Goal: Task Accomplishment & Management: Manage account settings

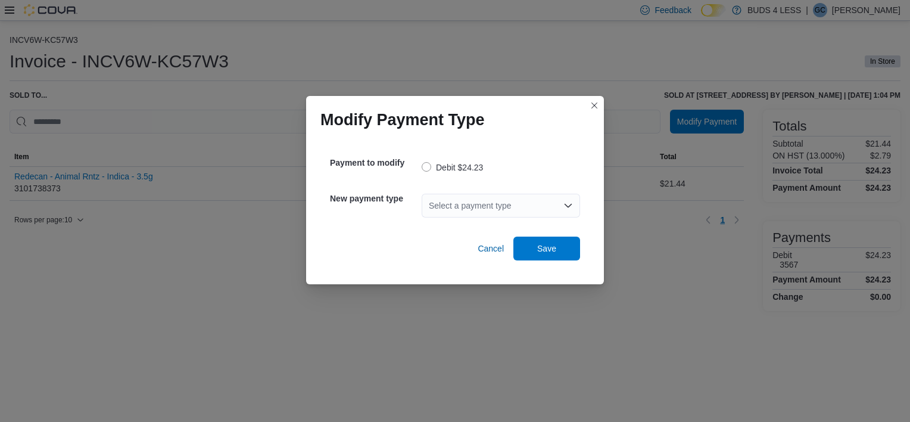
click at [468, 201] on div "Select a payment type" at bounding box center [501, 206] width 158 height 24
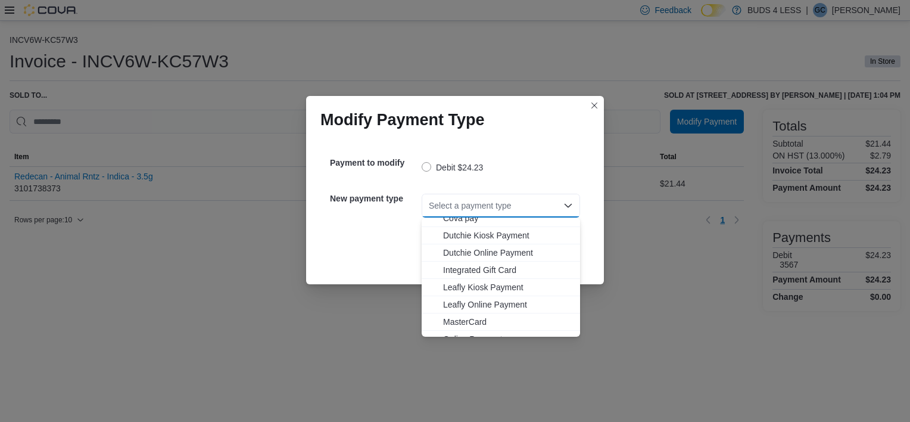
scroll to position [140, 0]
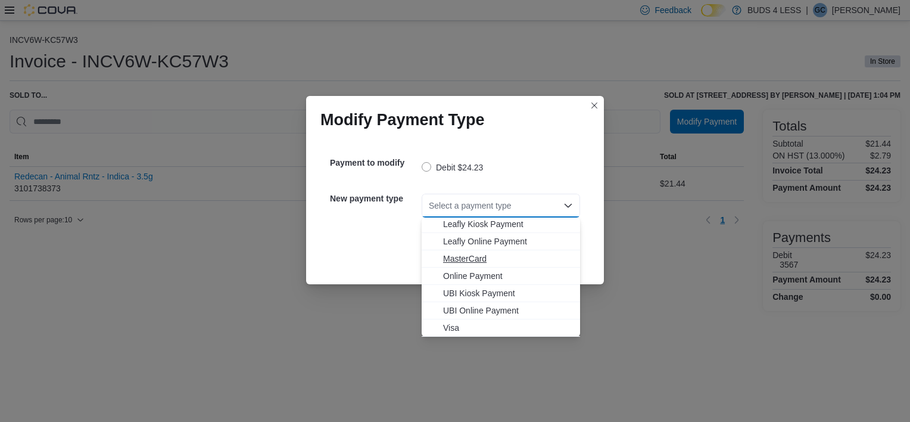
click at [459, 254] on span "MasterCard" at bounding box center [508, 259] width 130 height 12
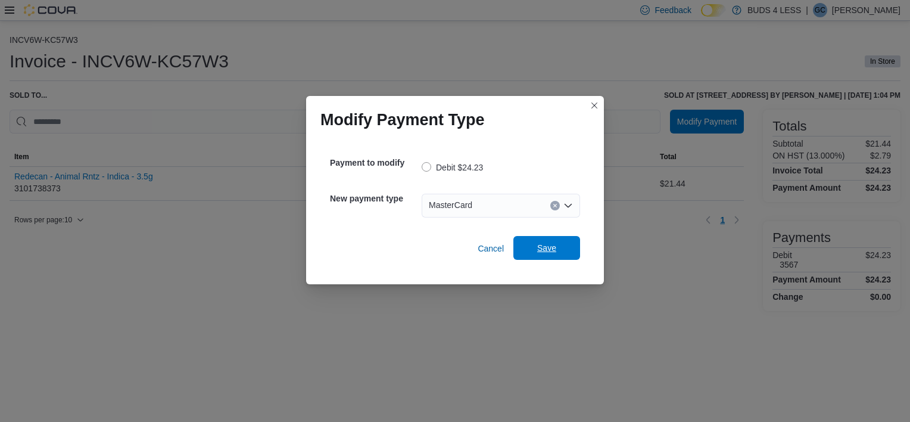
click at [555, 245] on span "Save" at bounding box center [546, 248] width 19 height 12
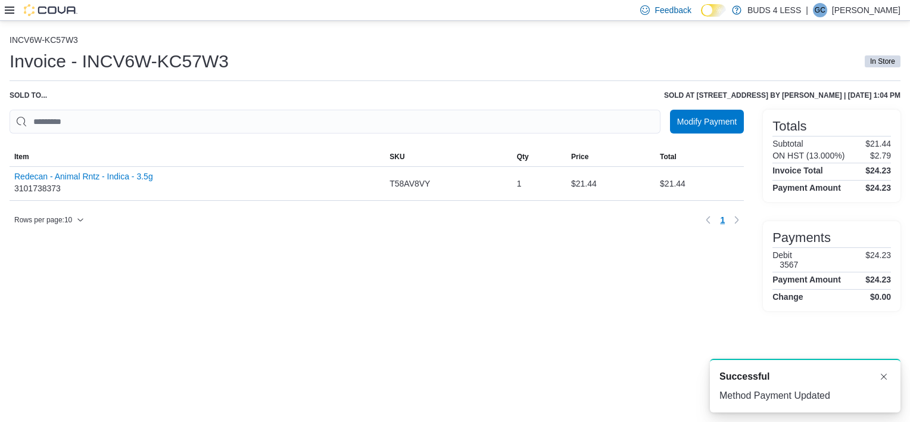
scroll to position [0, 0]
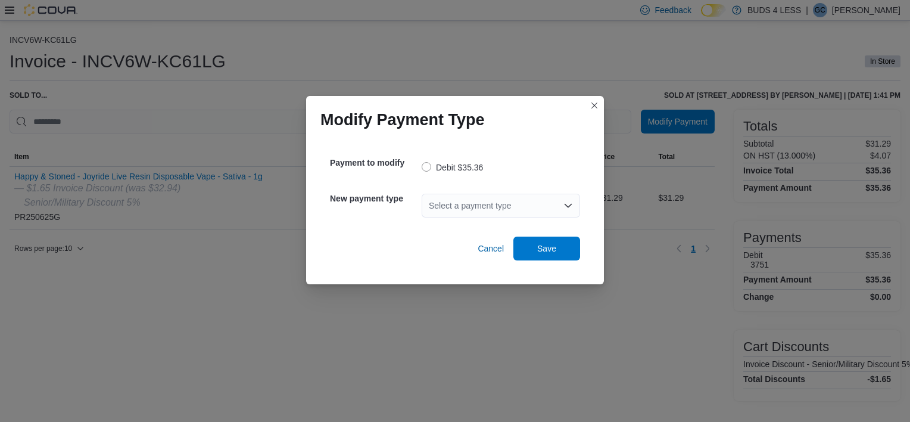
click at [503, 197] on div "Select a payment type" at bounding box center [501, 206] width 158 height 24
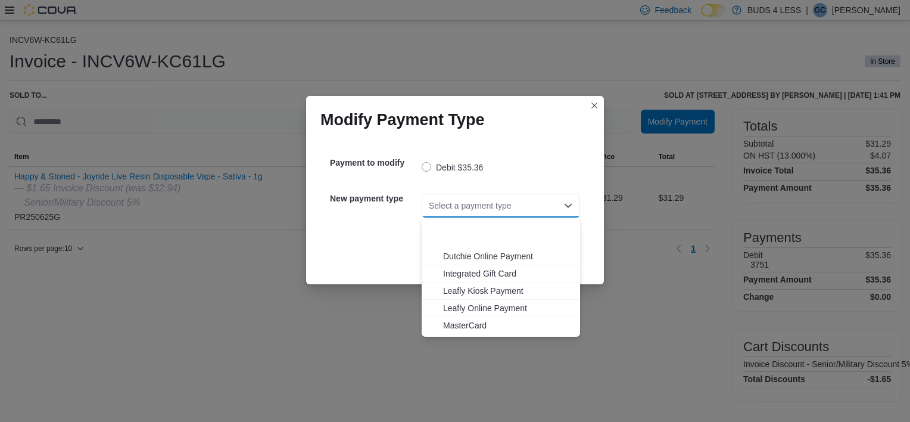
scroll to position [140, 0]
click at [476, 329] on span "Visa" at bounding box center [508, 328] width 130 height 12
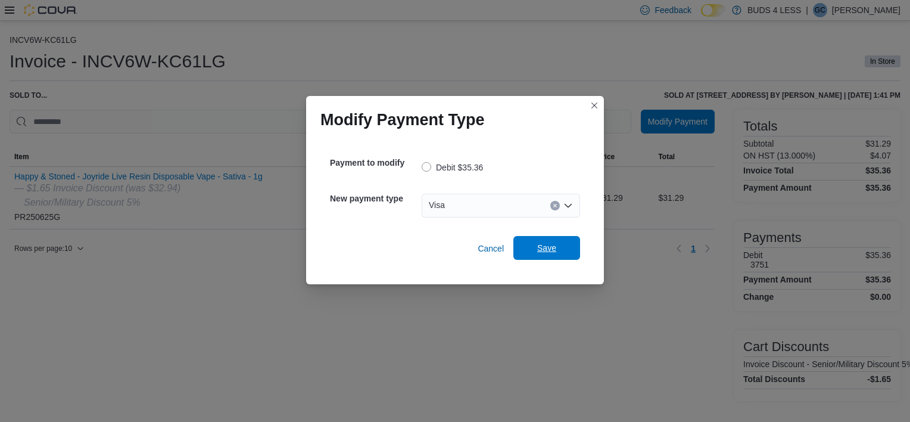
click at [534, 249] on span "Save" at bounding box center [547, 248] width 52 height 24
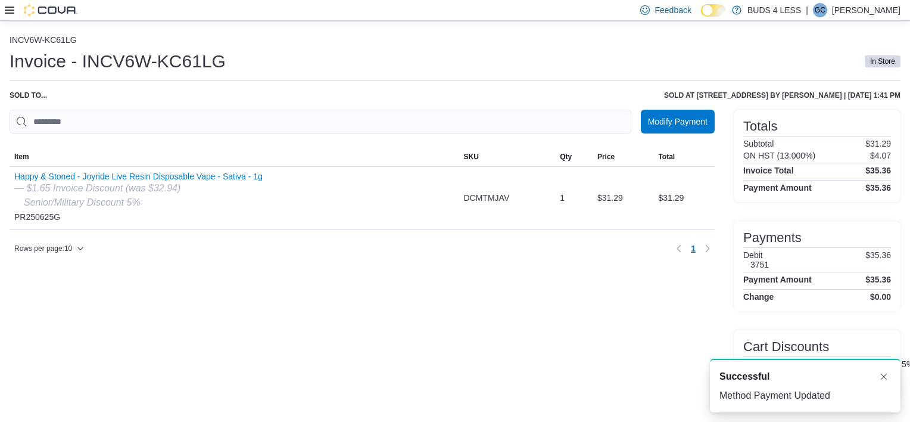
scroll to position [0, 0]
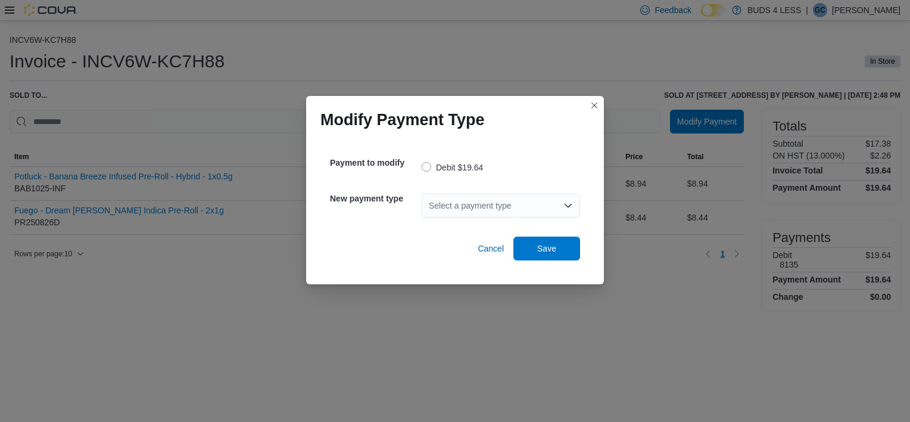
click at [510, 203] on div "Select a payment type" at bounding box center [501, 206] width 158 height 24
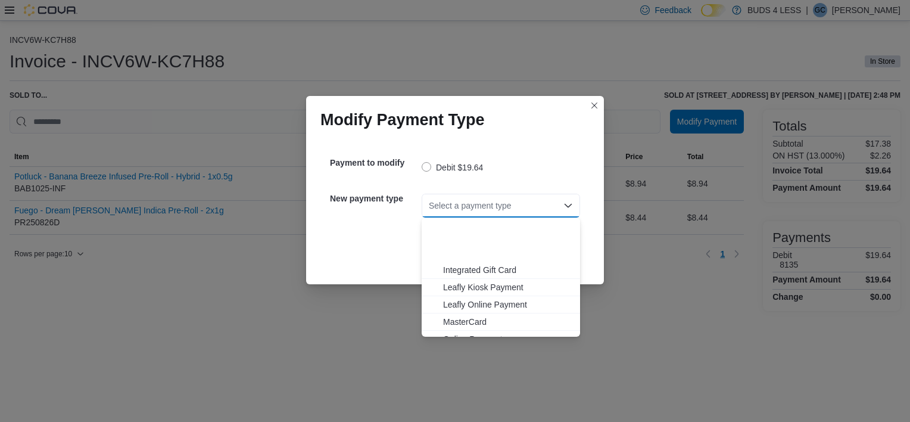
scroll to position [140, 0]
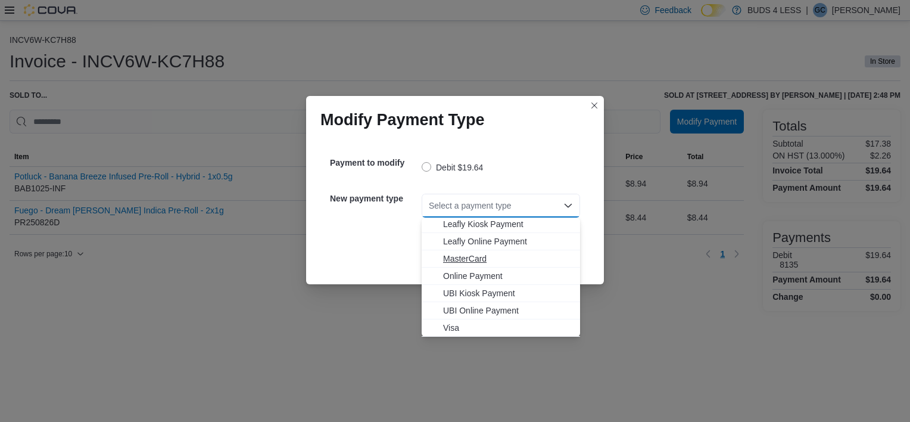
click at [482, 261] on span "MasterCard" at bounding box center [508, 259] width 130 height 12
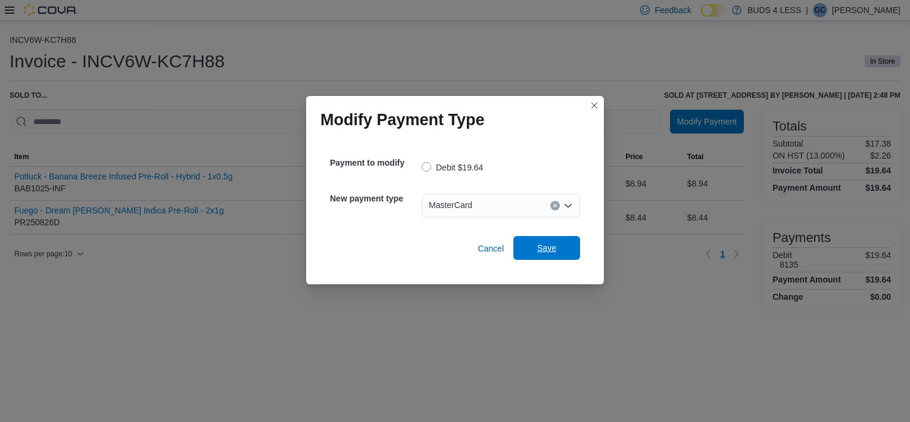
click at [552, 236] on span "Save" at bounding box center [547, 248] width 52 height 24
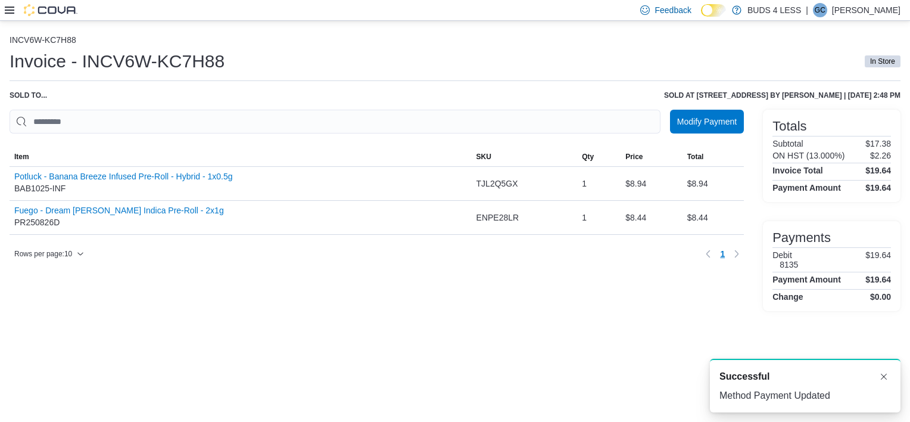
scroll to position [0, 0]
